Goal: Navigation & Orientation: Understand site structure

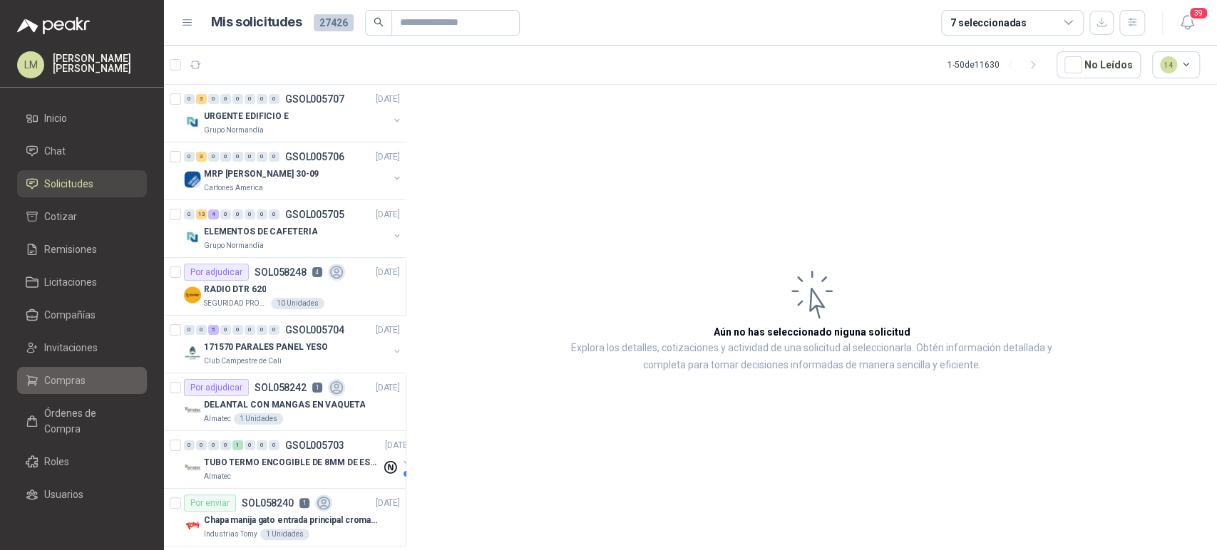
click at [75, 380] on span "Compras" at bounding box center [64, 381] width 41 height 16
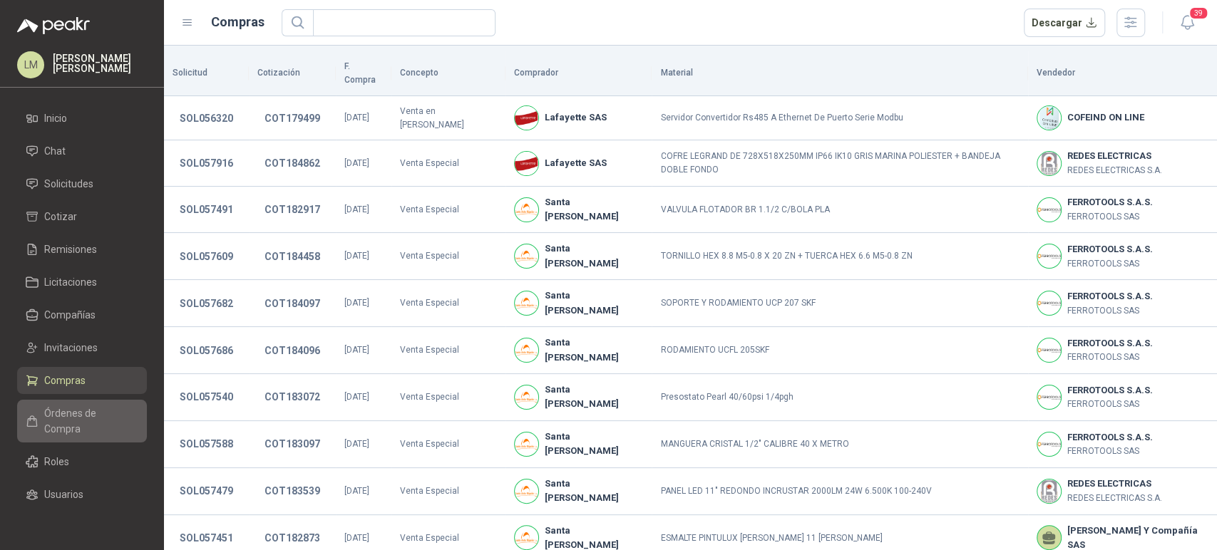
click at [66, 426] on span "Órdenes de Compra" at bounding box center [88, 421] width 89 height 31
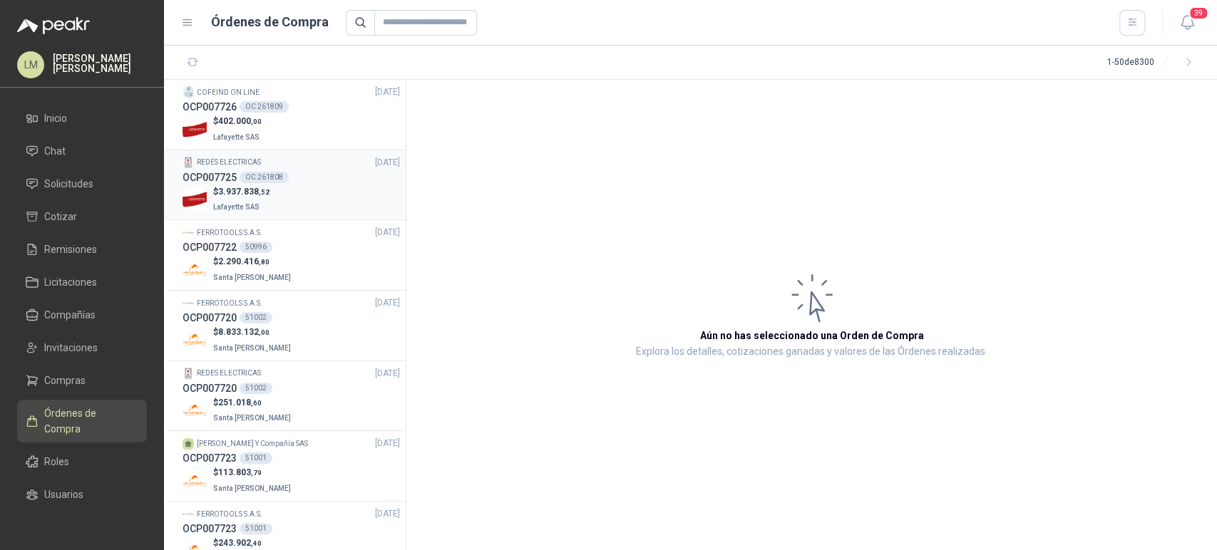
click at [240, 185] on p "$ 3.937.838 ,52" at bounding box center [241, 192] width 56 height 14
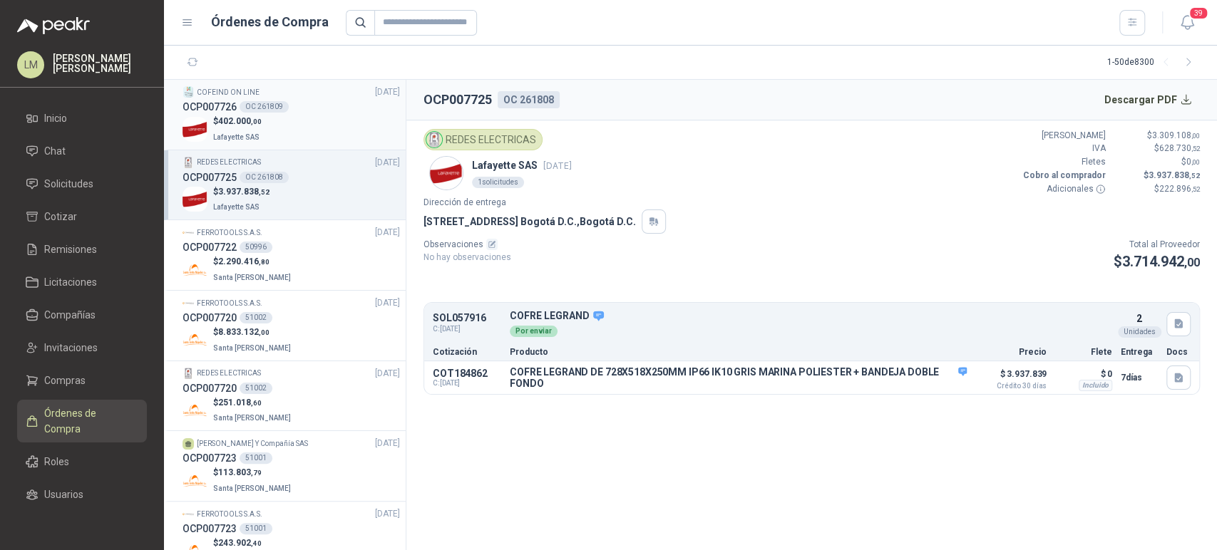
click at [262, 124] on div "$ 402.000 ,00 [GEOGRAPHIC_DATA]" at bounding box center [291, 129] width 217 height 29
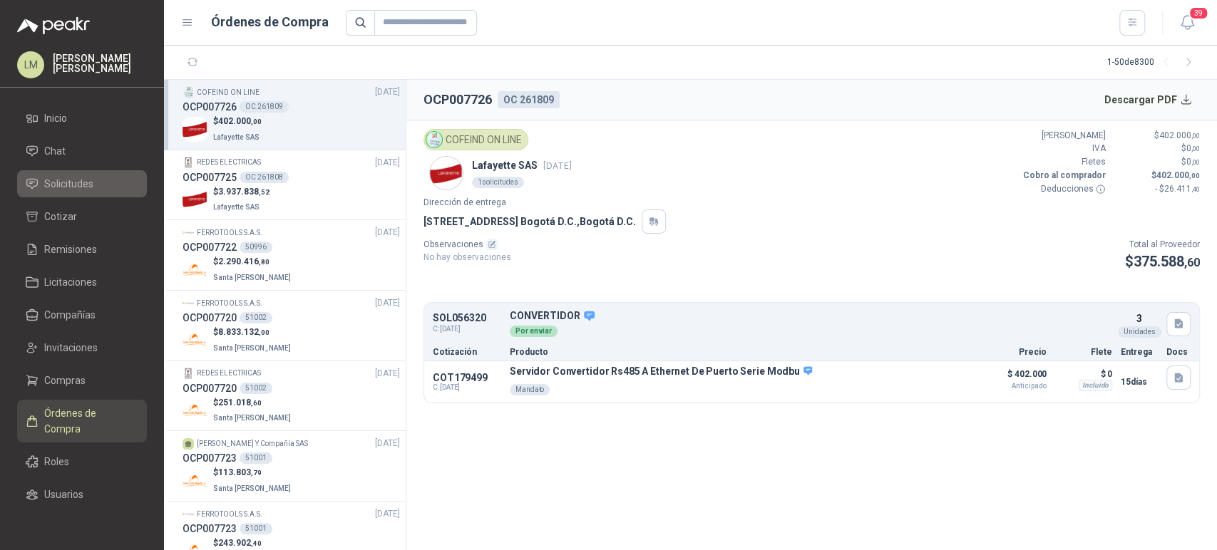
click at [61, 189] on span "Solicitudes" at bounding box center [68, 184] width 49 height 16
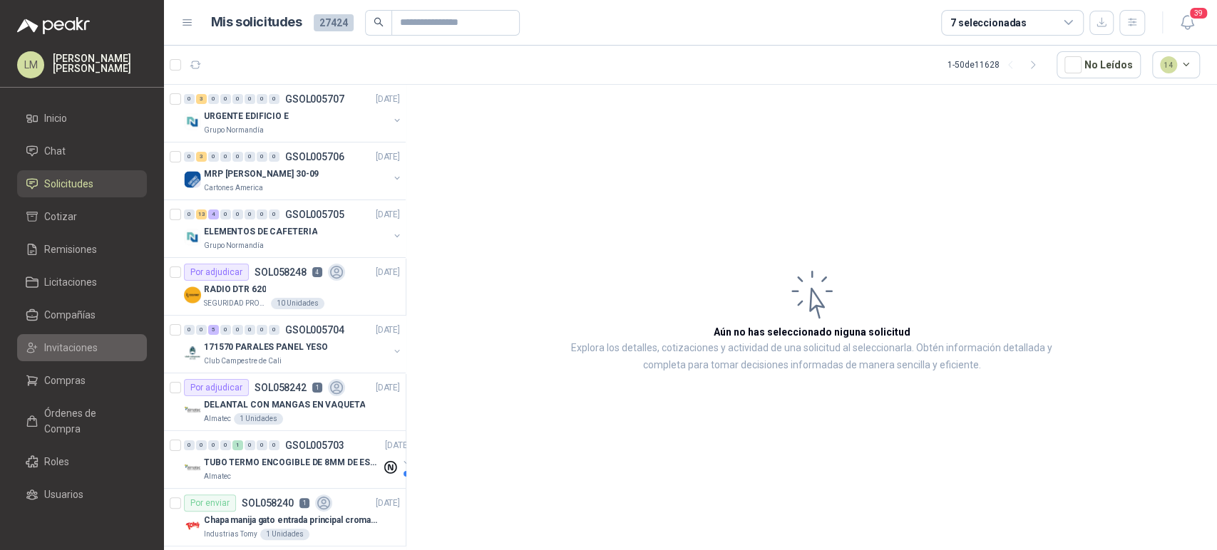
click at [52, 346] on span "Invitaciones" at bounding box center [70, 348] width 53 height 16
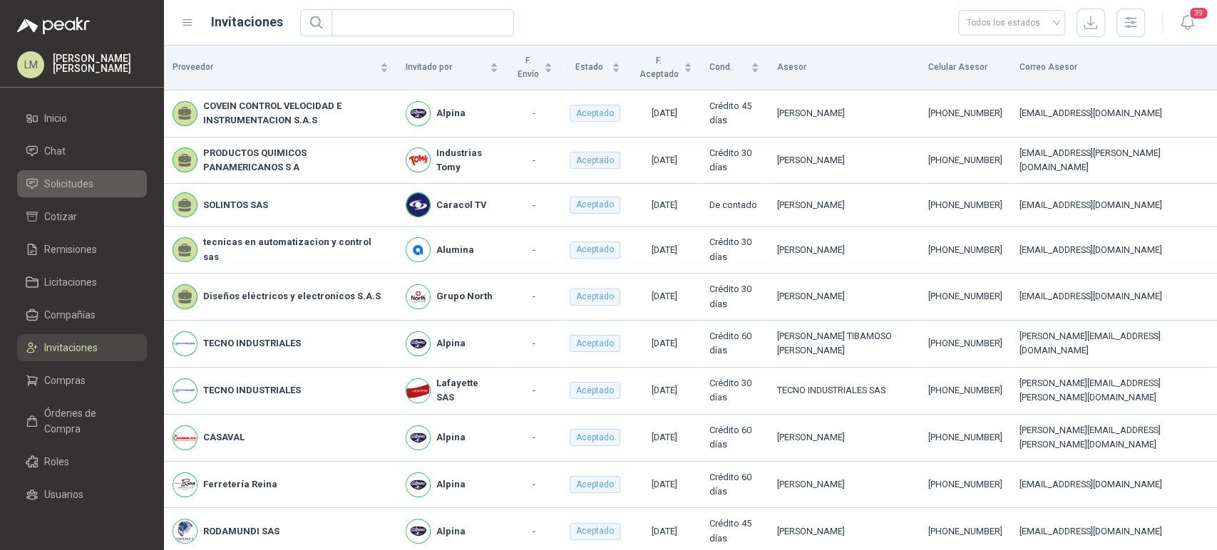
click at [56, 180] on span "Solicitudes" at bounding box center [68, 184] width 49 height 16
